Goal: Task Accomplishment & Management: Manage account settings

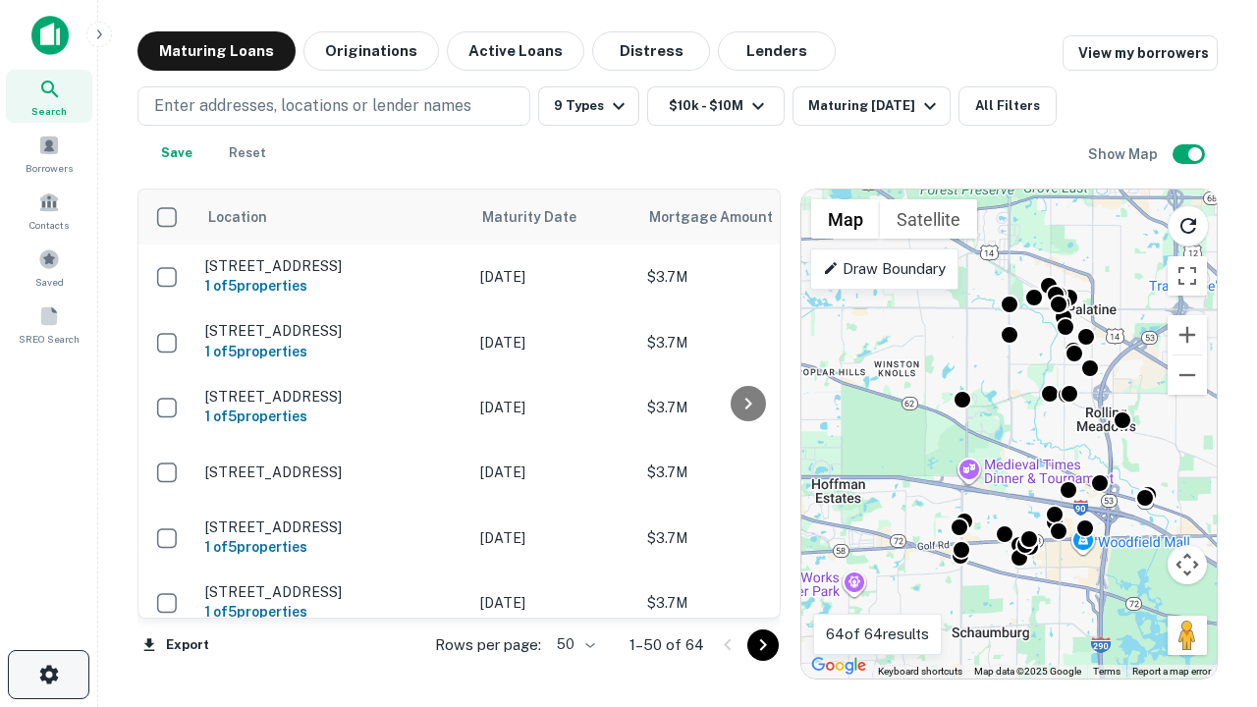
click at [48, 675] on icon "button" at bounding box center [49, 675] width 24 height 24
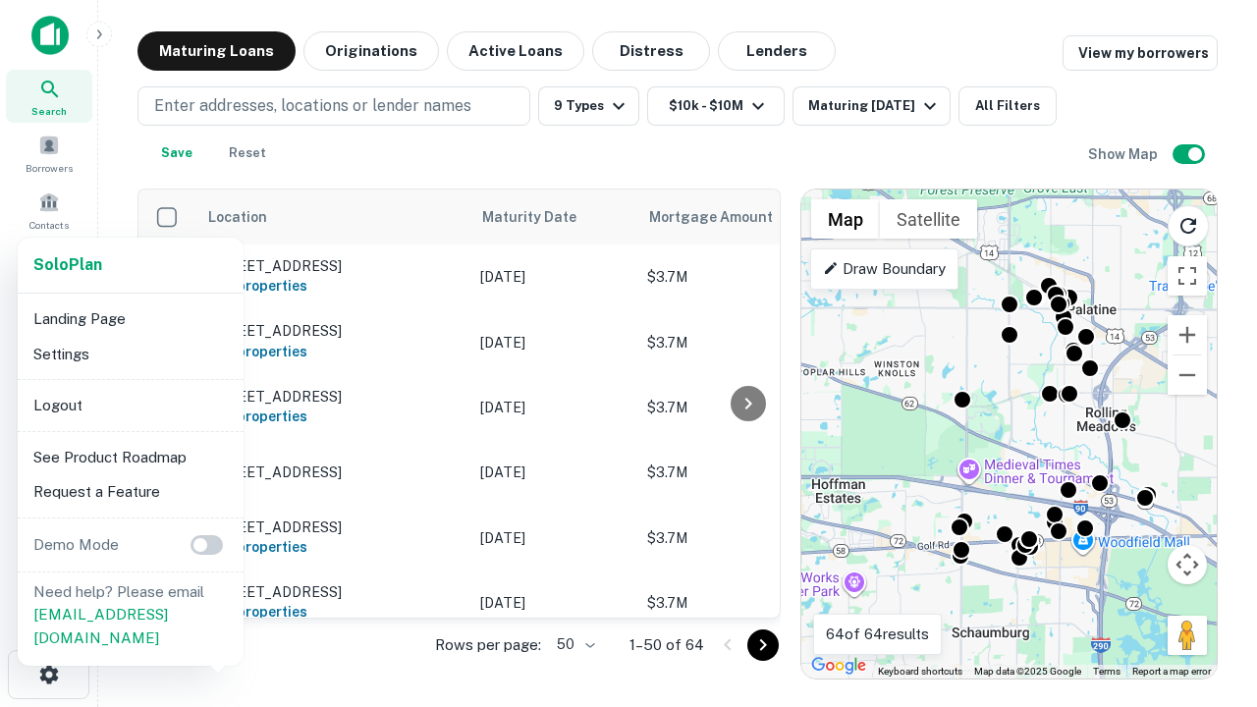
click at [130, 405] on li "Logout" at bounding box center [131, 405] width 210 height 35
